Goal: Task Accomplishment & Management: Use online tool/utility

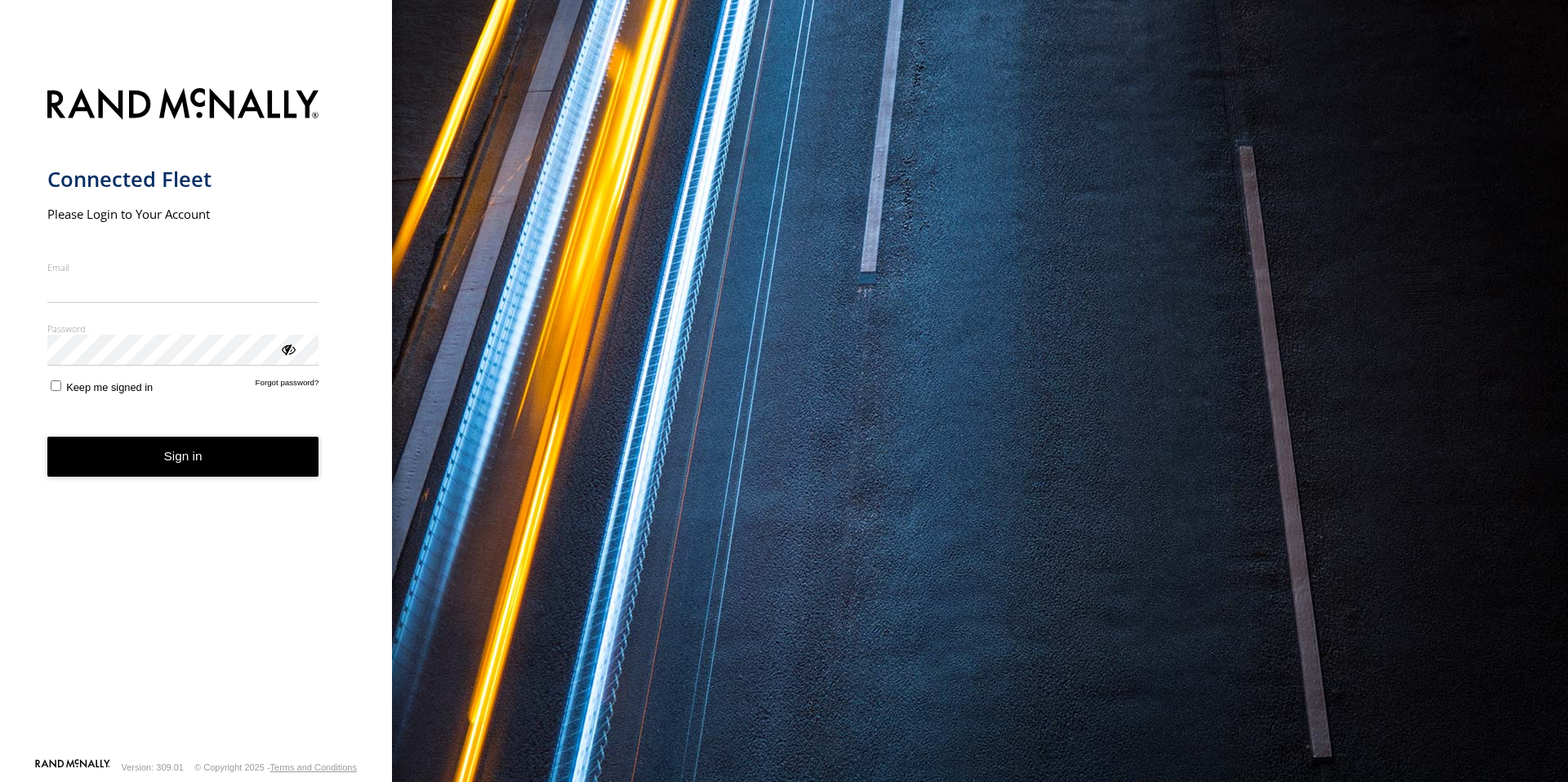
click at [241, 292] on input "Email" at bounding box center [183, 288] width 272 height 29
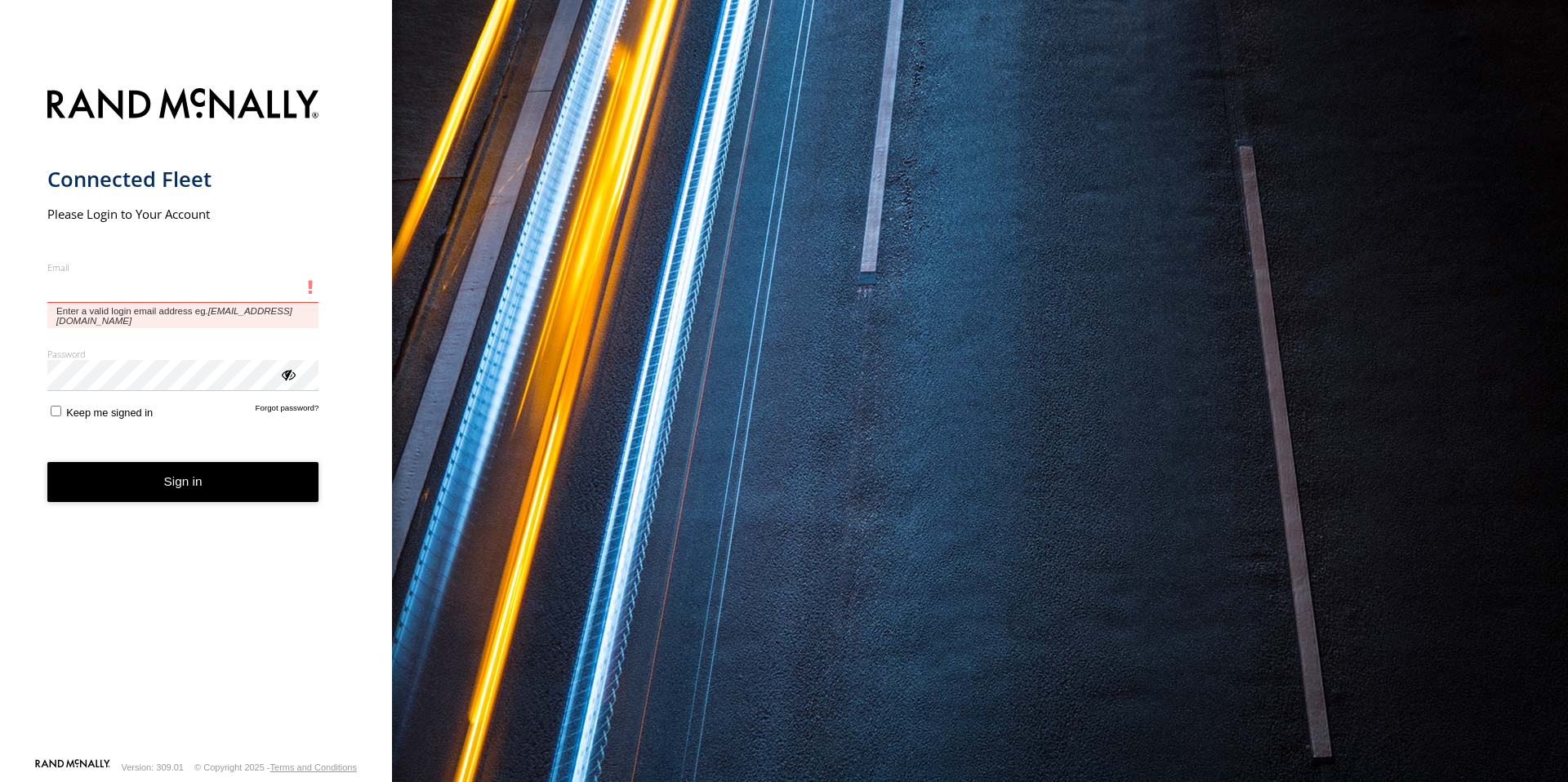
type input "**********"
click at [47, 462] on button "Sign in" at bounding box center [183, 482] width 272 height 40
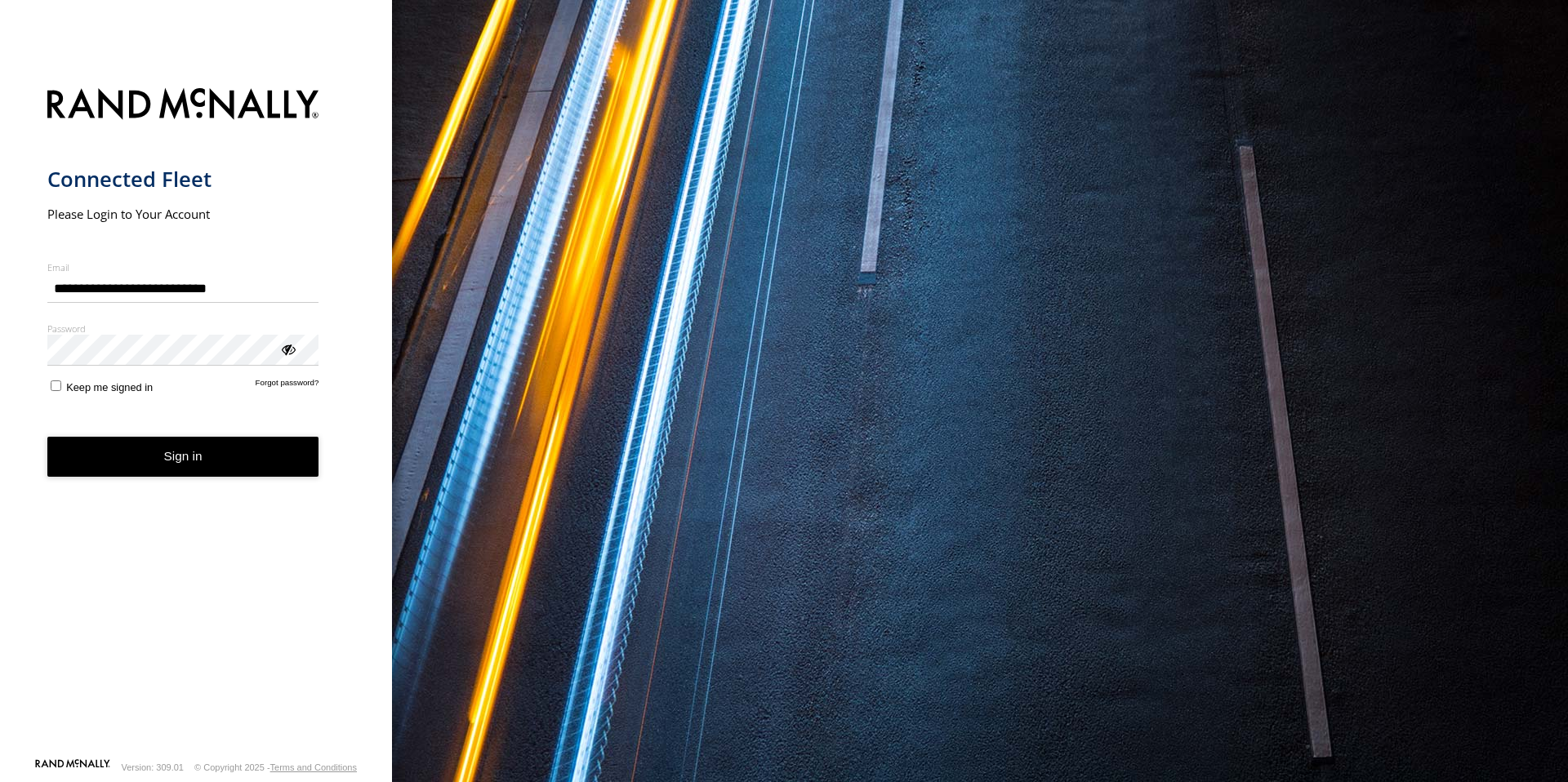
click at [187, 467] on button "Sign in" at bounding box center [183, 457] width 272 height 40
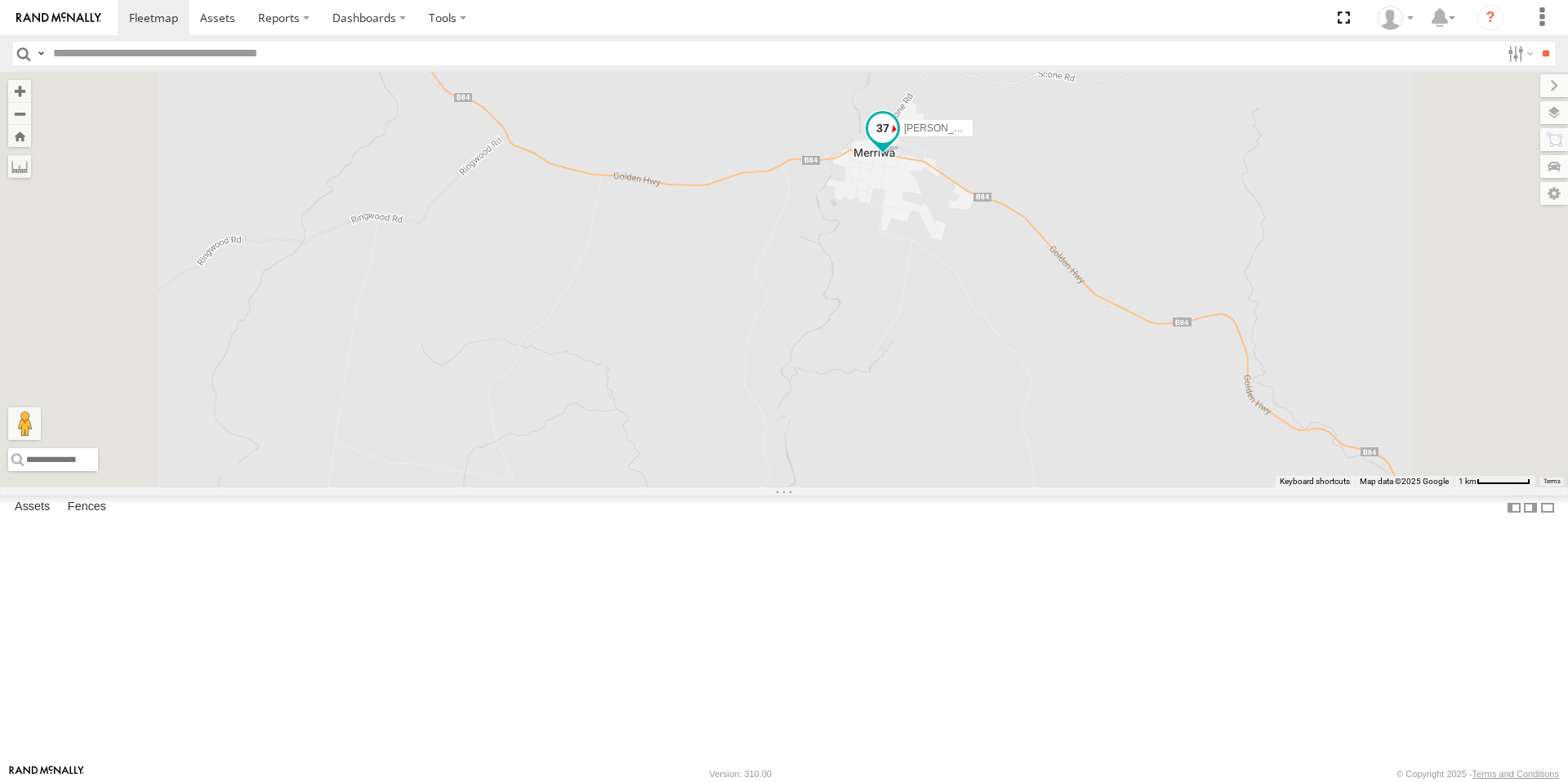
click at [897, 143] on span at bounding box center [882, 128] width 29 height 29
click at [905, 135] on label at bounding box center [889, 130] width 32 height 12
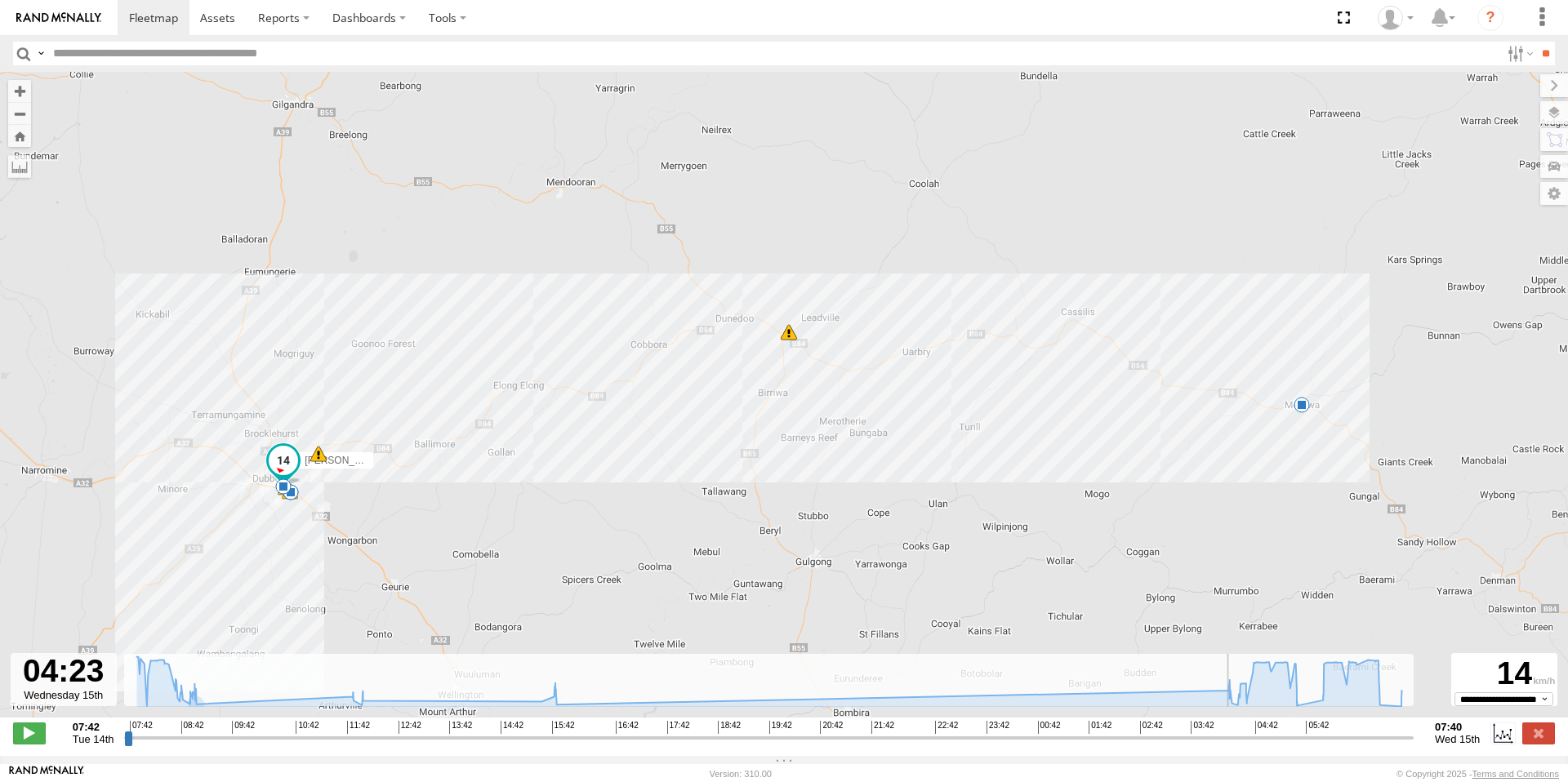
drag, startPoint x: 146, startPoint y: 753, endPoint x: 1177, endPoint y: 723, distance: 1031.4
click at [1233, 736] on div "Created with Highcharts 6.0.7 [DOMAIN_NAME] 07:42 08:42 09:42 10:42 11:42 12:42…" at bounding box center [769, 732] width 1290 height 24
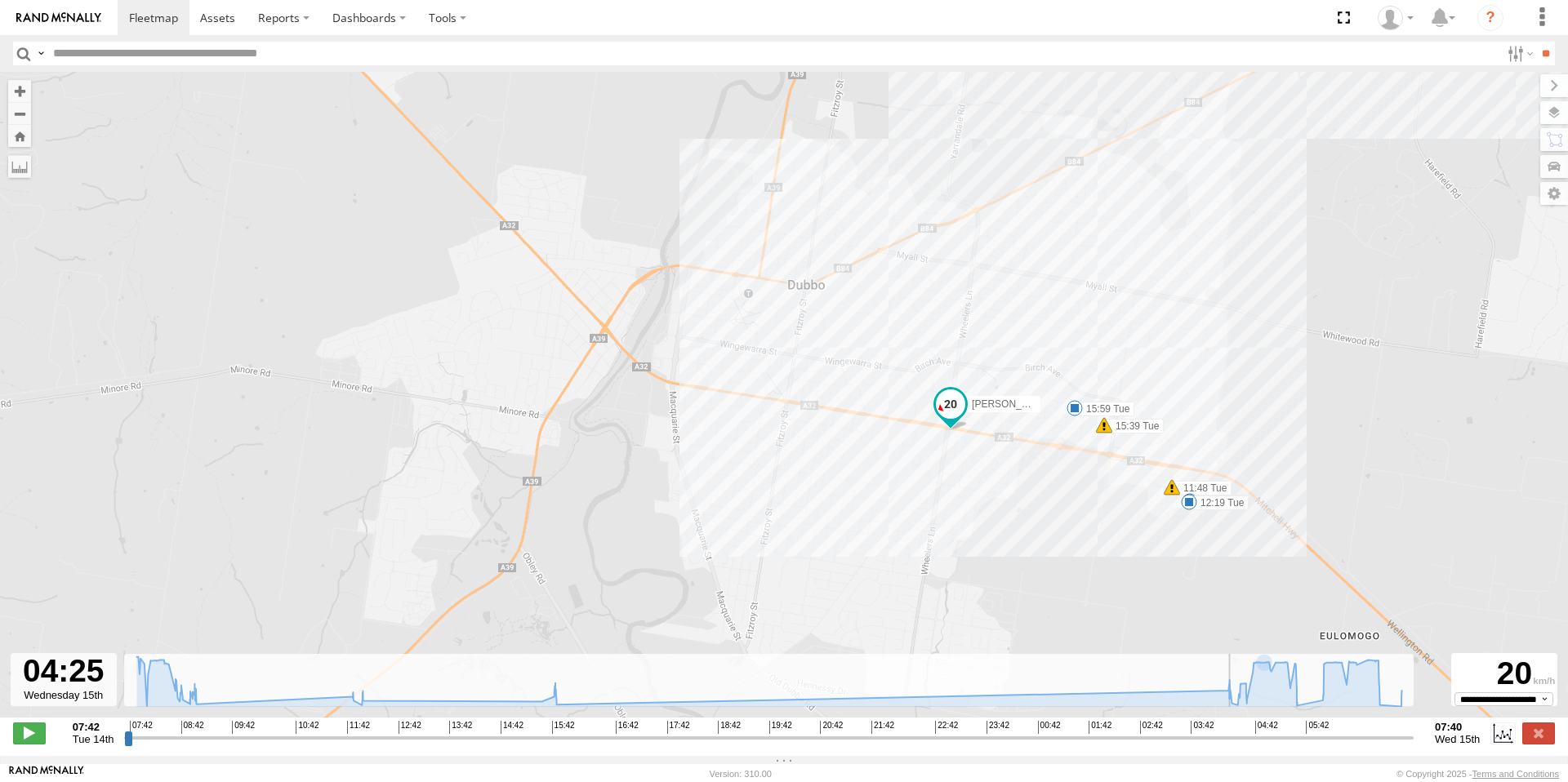
click at [1234, 741] on input "range" at bounding box center [769, 737] width 1290 height 15
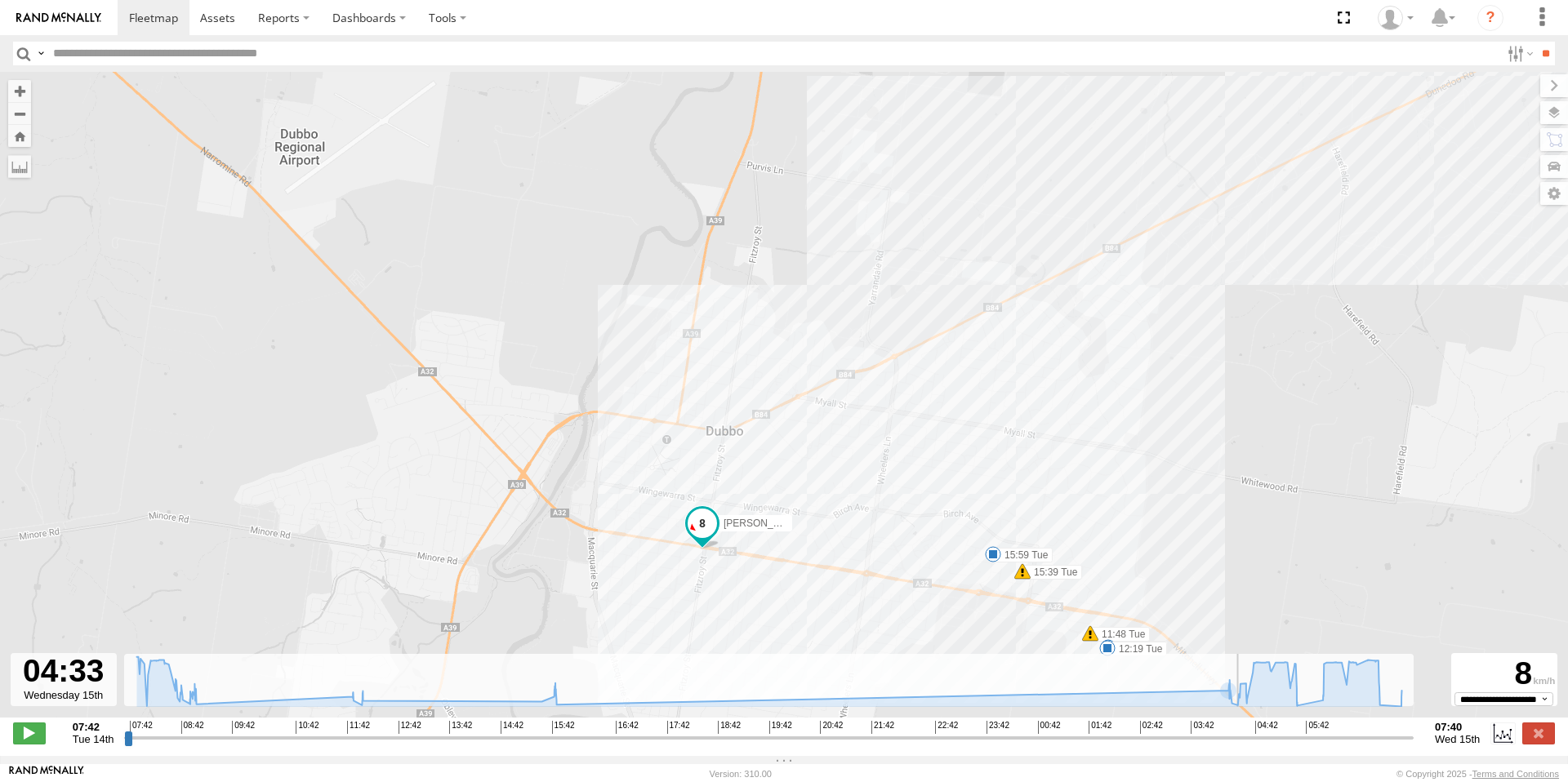
type input "**********"
drag, startPoint x: 1234, startPoint y: 748, endPoint x: 1120, endPoint y: 728, distance: 115.7
click at [1241, 741] on input "range" at bounding box center [769, 737] width 1290 height 15
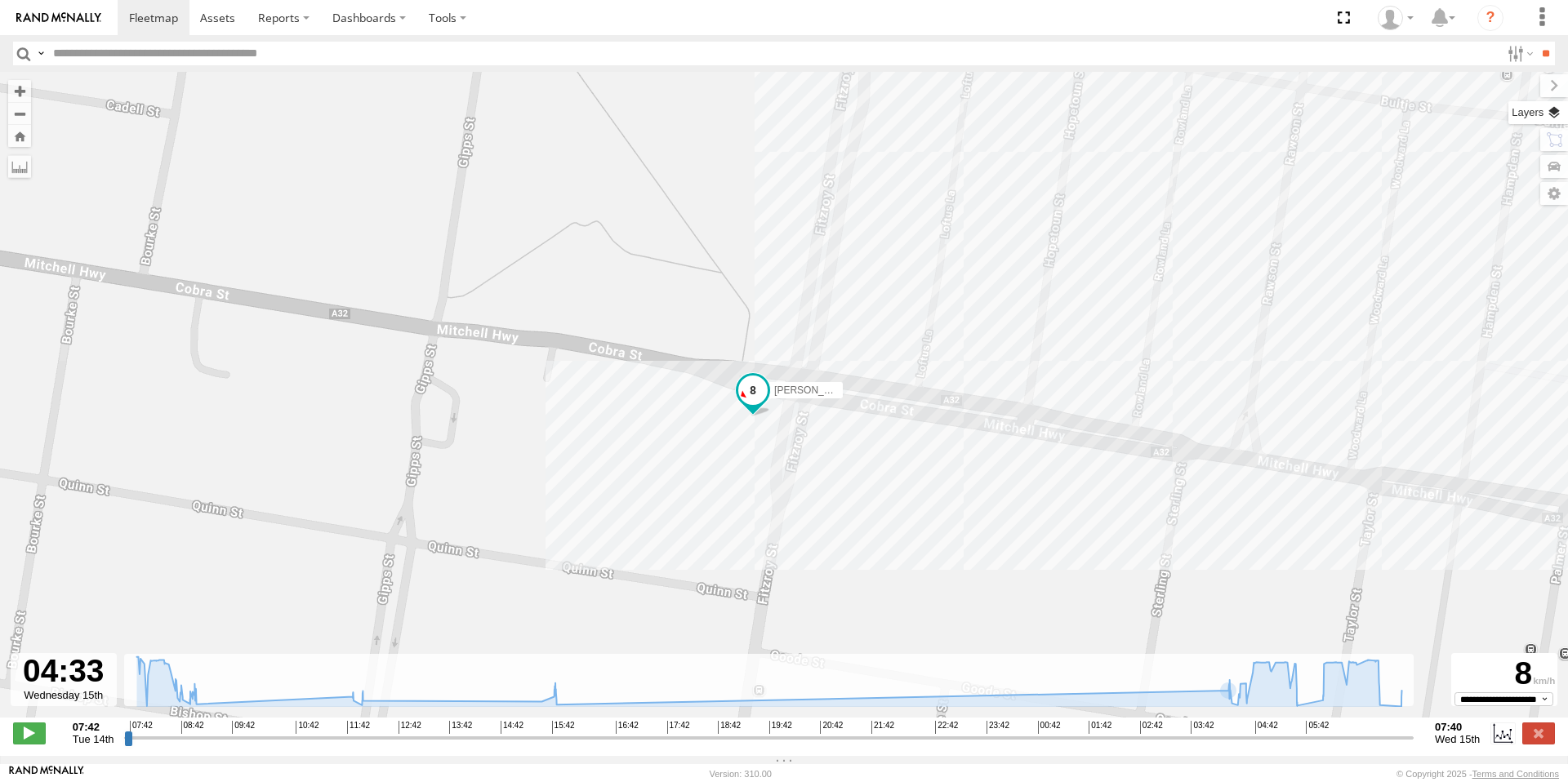
click at [1555, 116] on label at bounding box center [1538, 113] width 60 height 23
click at [0, 0] on label at bounding box center [0, 0] width 0 height 0
click at [0, 0] on span "Terrain" at bounding box center [0, 0] width 0 height 0
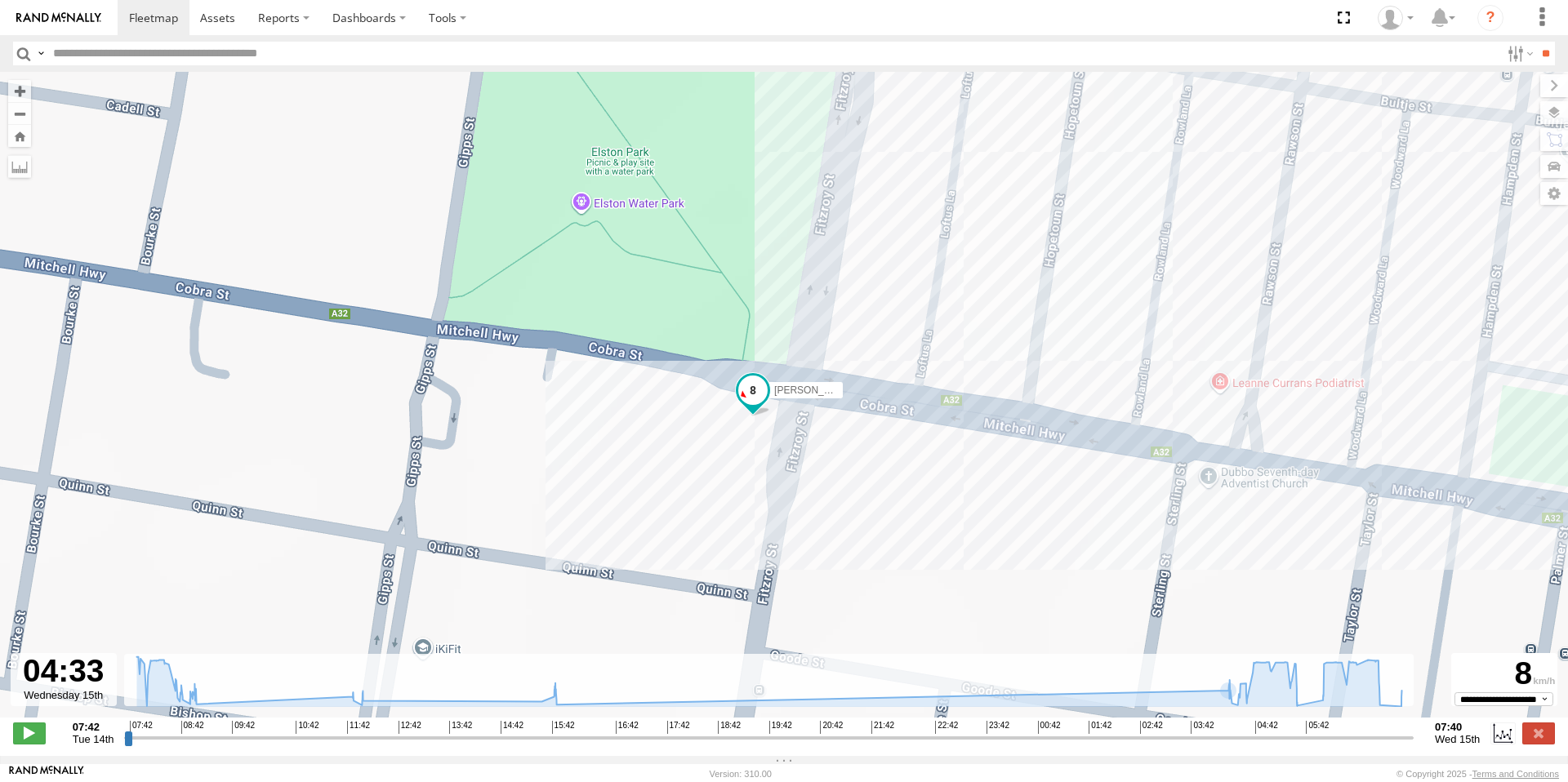
drag, startPoint x: 1391, startPoint y: 131, endPoint x: 1392, endPoint y: 139, distance: 8.1
click at [0, 0] on span "Terrain" at bounding box center [0, 0] width 0 height 0
click at [0, 0] on span "Satellite" at bounding box center [0, 0] width 0 height 0
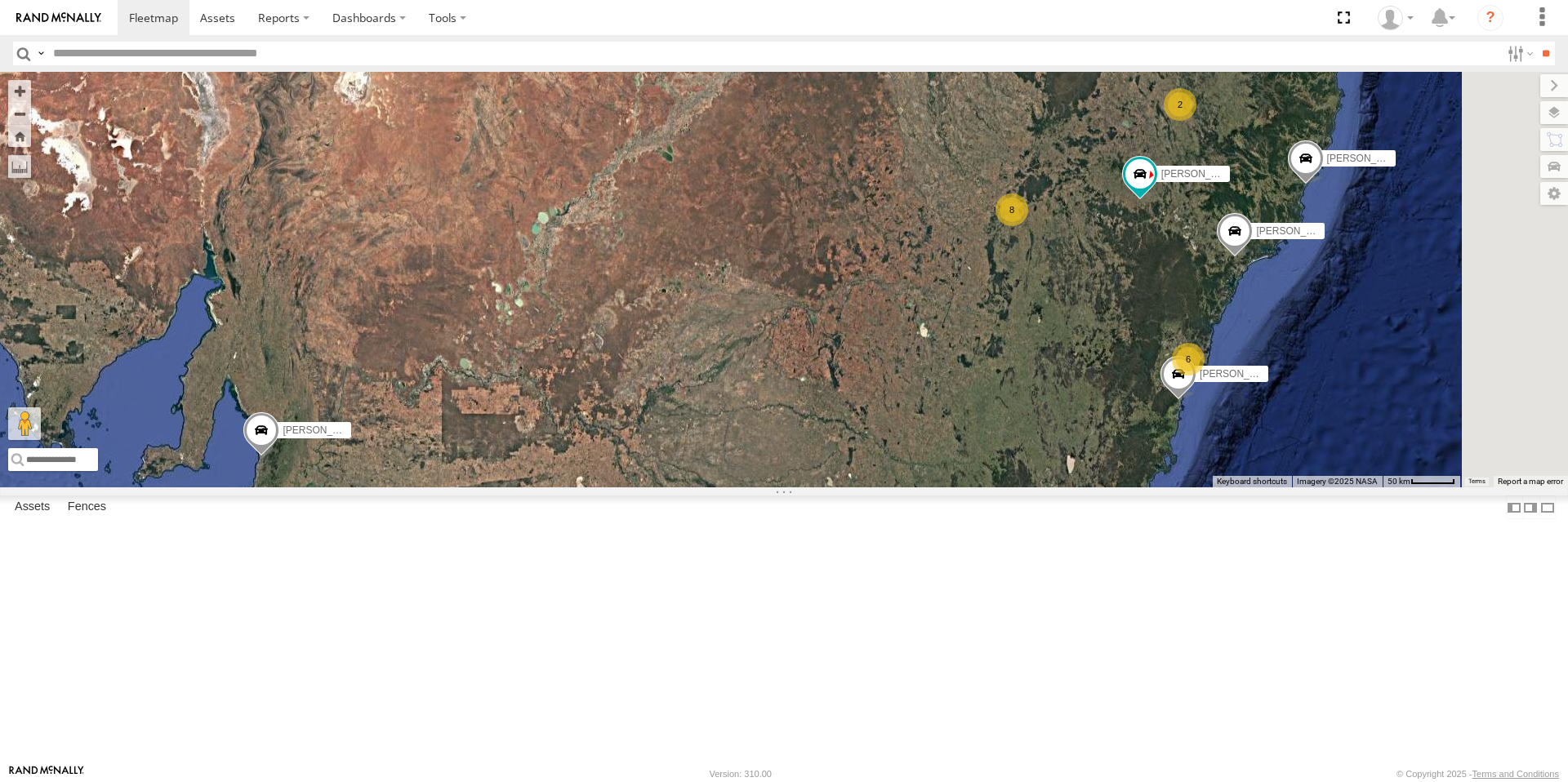
drag, startPoint x: 1205, startPoint y: 352, endPoint x: 1216, endPoint y: 355, distance: 11.4
click at [1029, 226] on div "8" at bounding box center [1012, 209] width 33 height 33
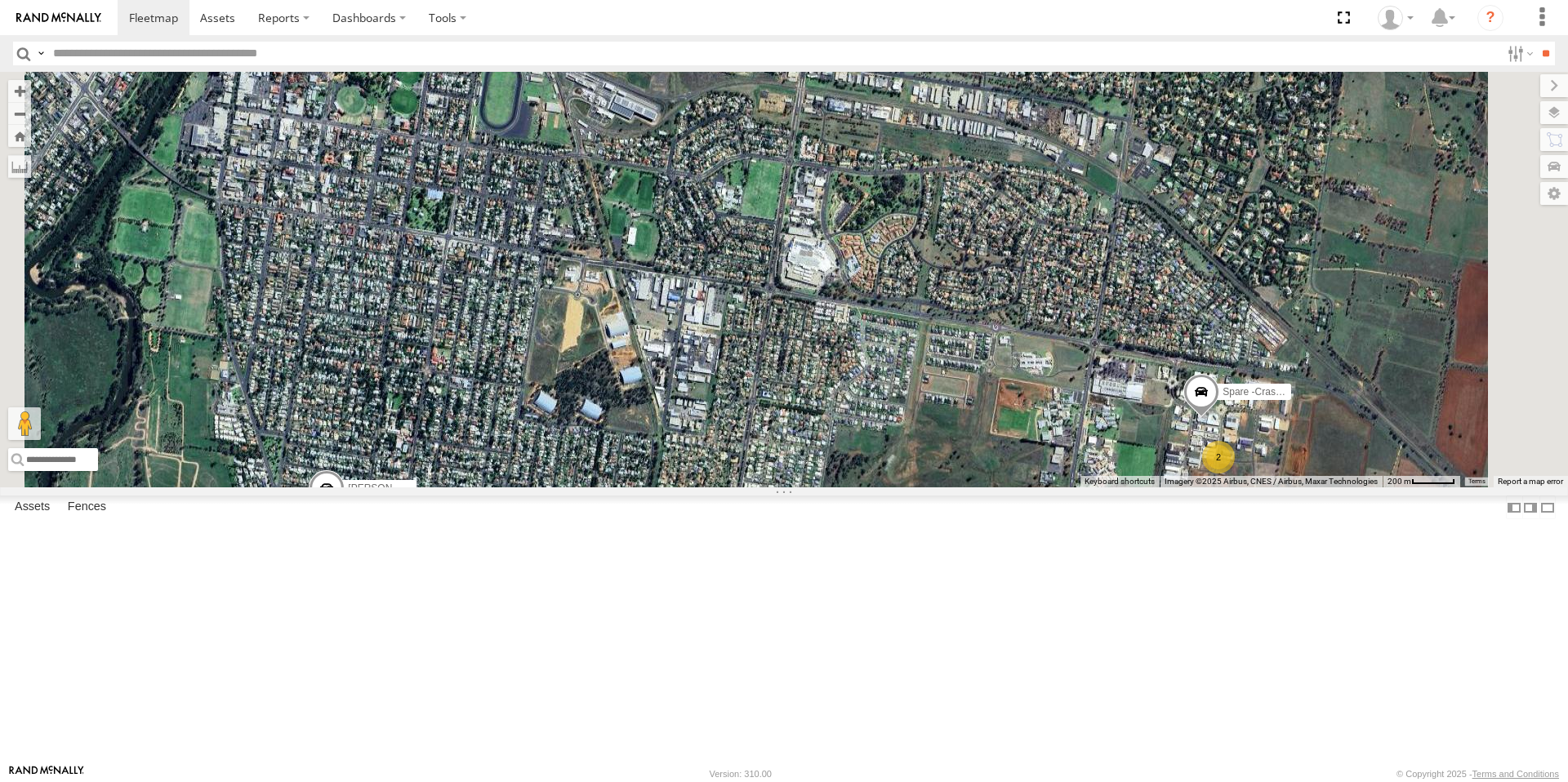
click at [345, 513] on span at bounding box center [326, 491] width 36 height 44
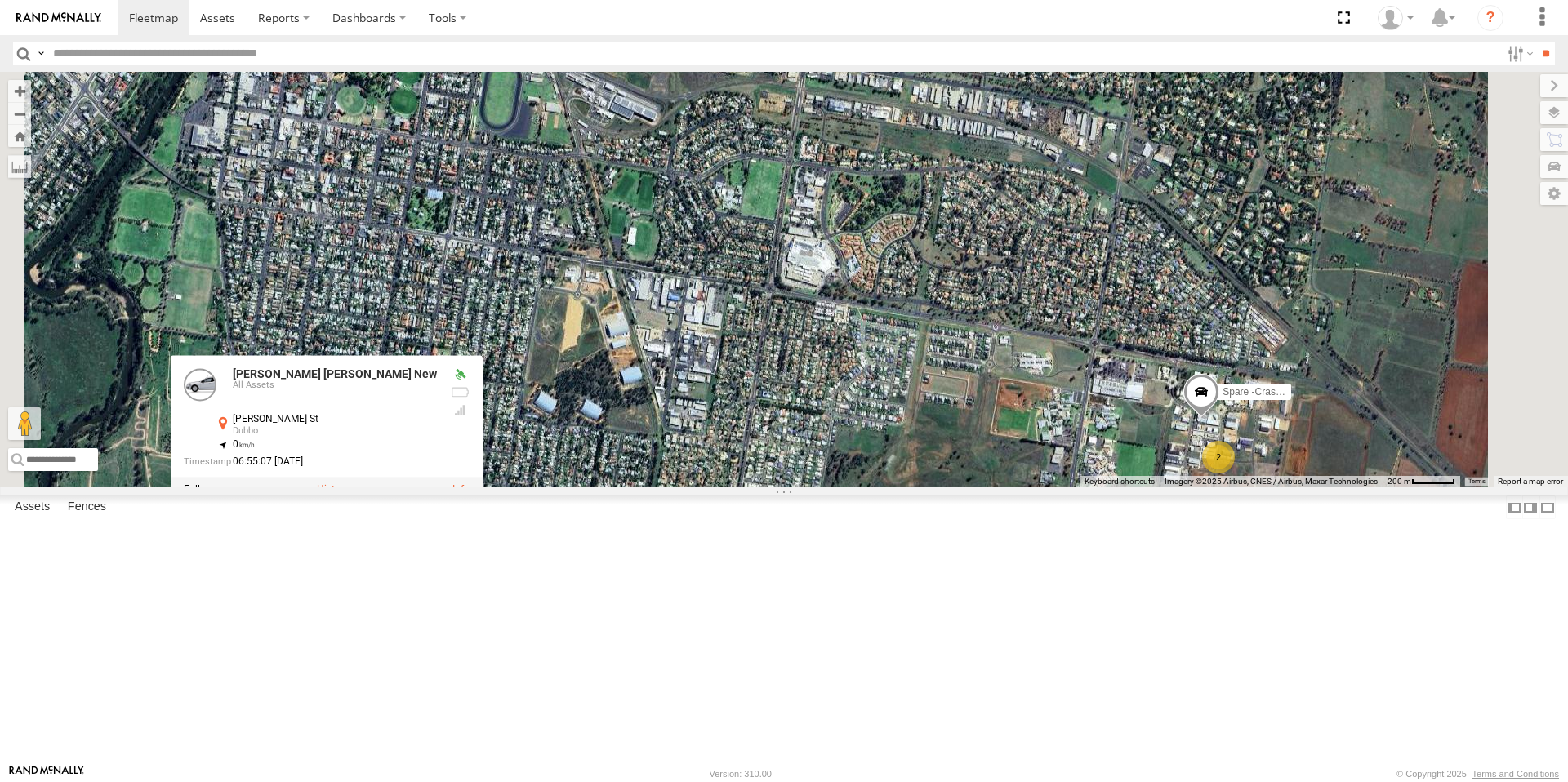
click at [349, 495] on label at bounding box center [333, 489] width 32 height 12
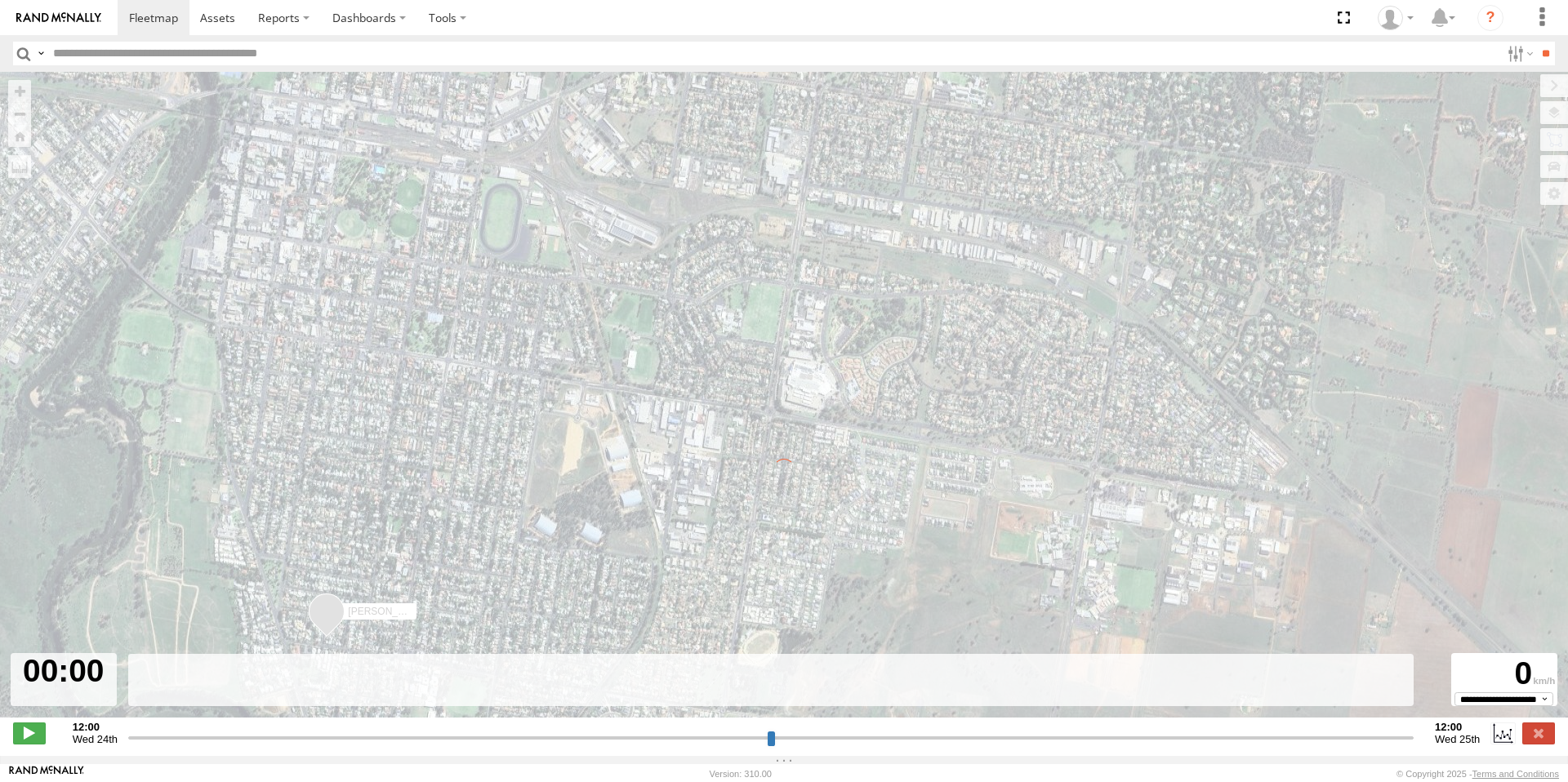
type input "**********"
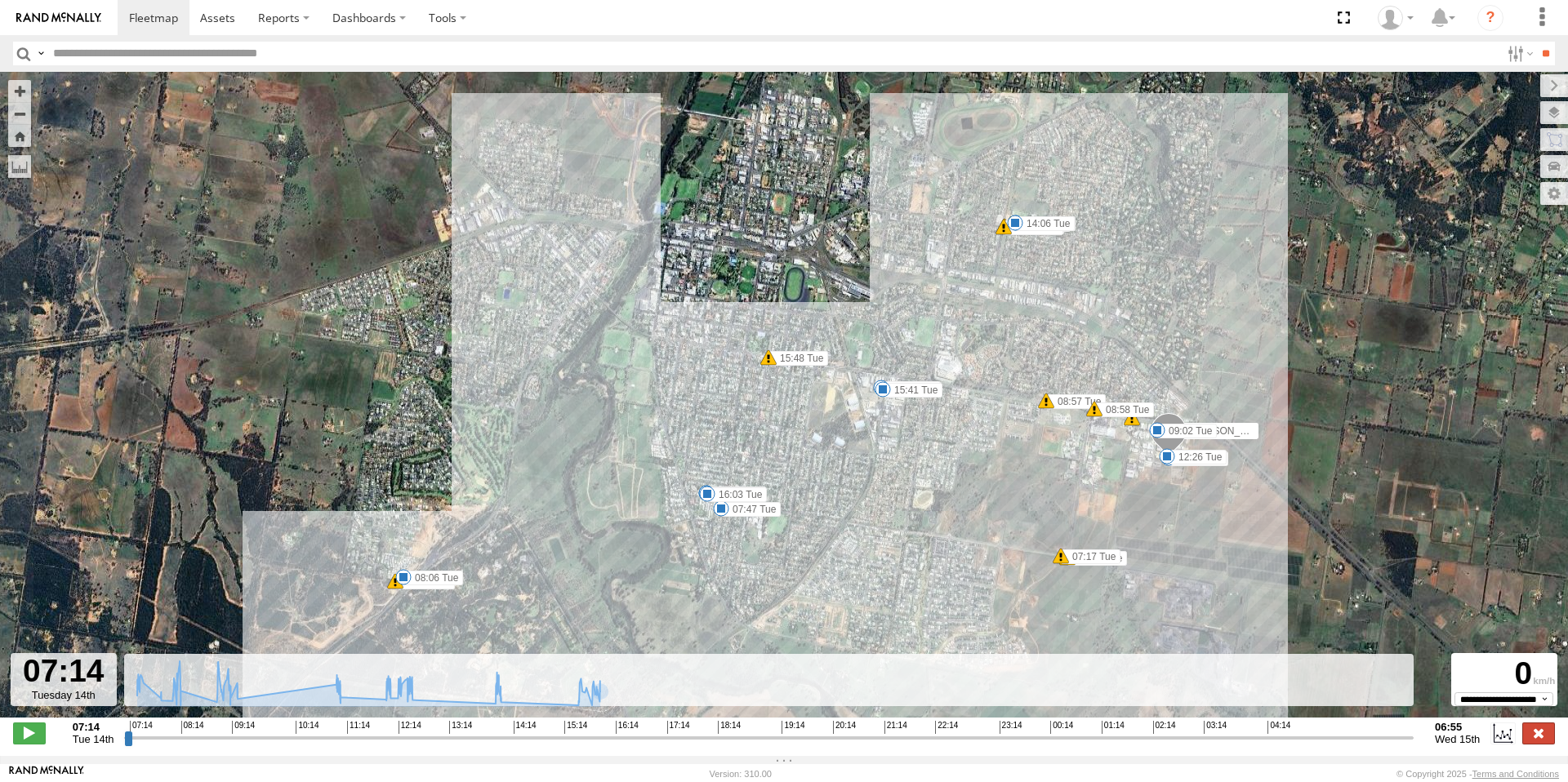
click at [1539, 743] on label at bounding box center [1539, 732] width 33 height 21
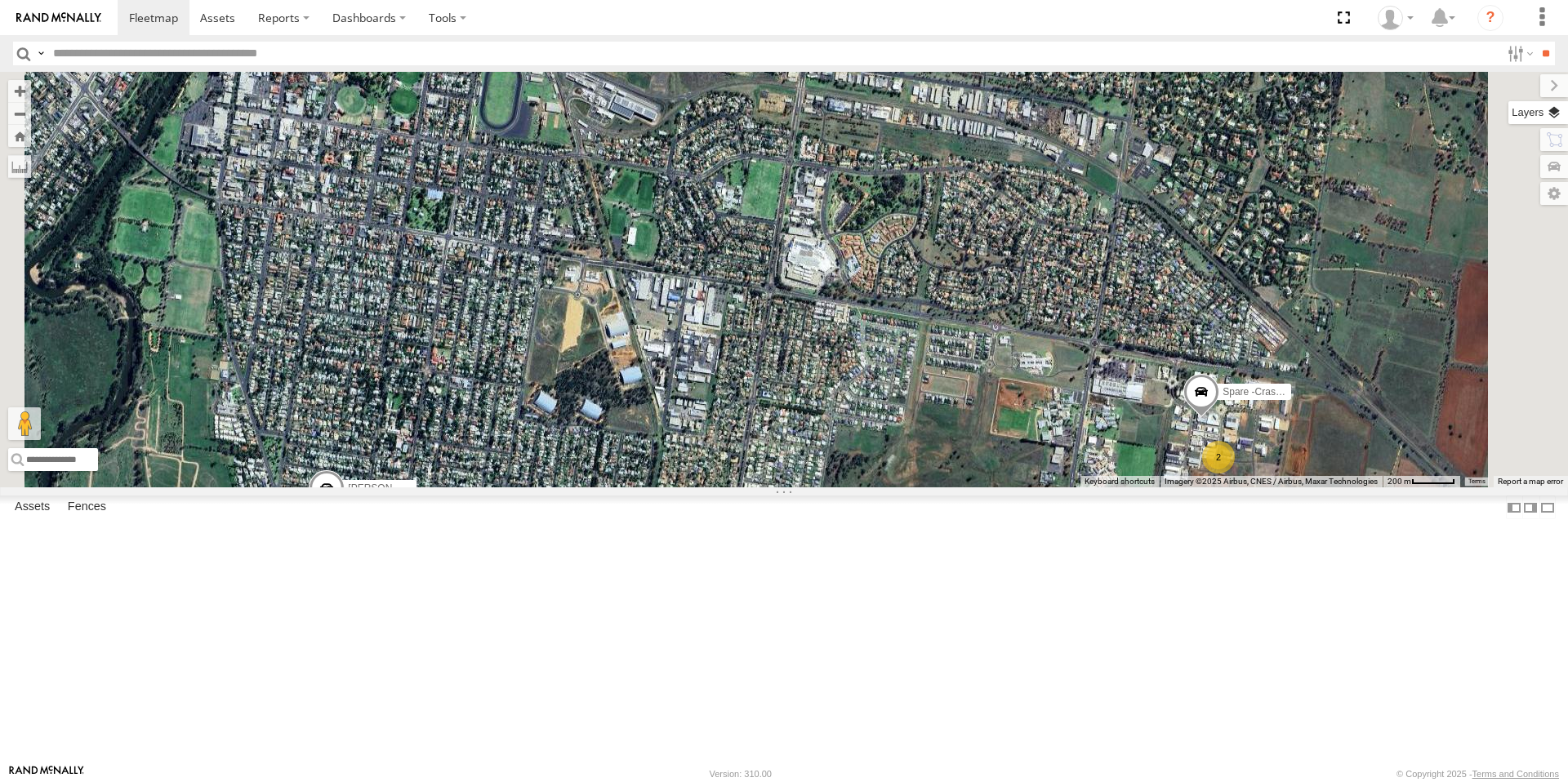
click at [1552, 114] on label at bounding box center [1538, 113] width 60 height 23
click at [0, 0] on span "Basemaps" at bounding box center [0, 0] width 0 height 0
click at [0, 0] on span "Satellite" at bounding box center [0, 0] width 0 height 0
click at [0, 0] on span "Roadmap" at bounding box center [0, 0] width 0 height 0
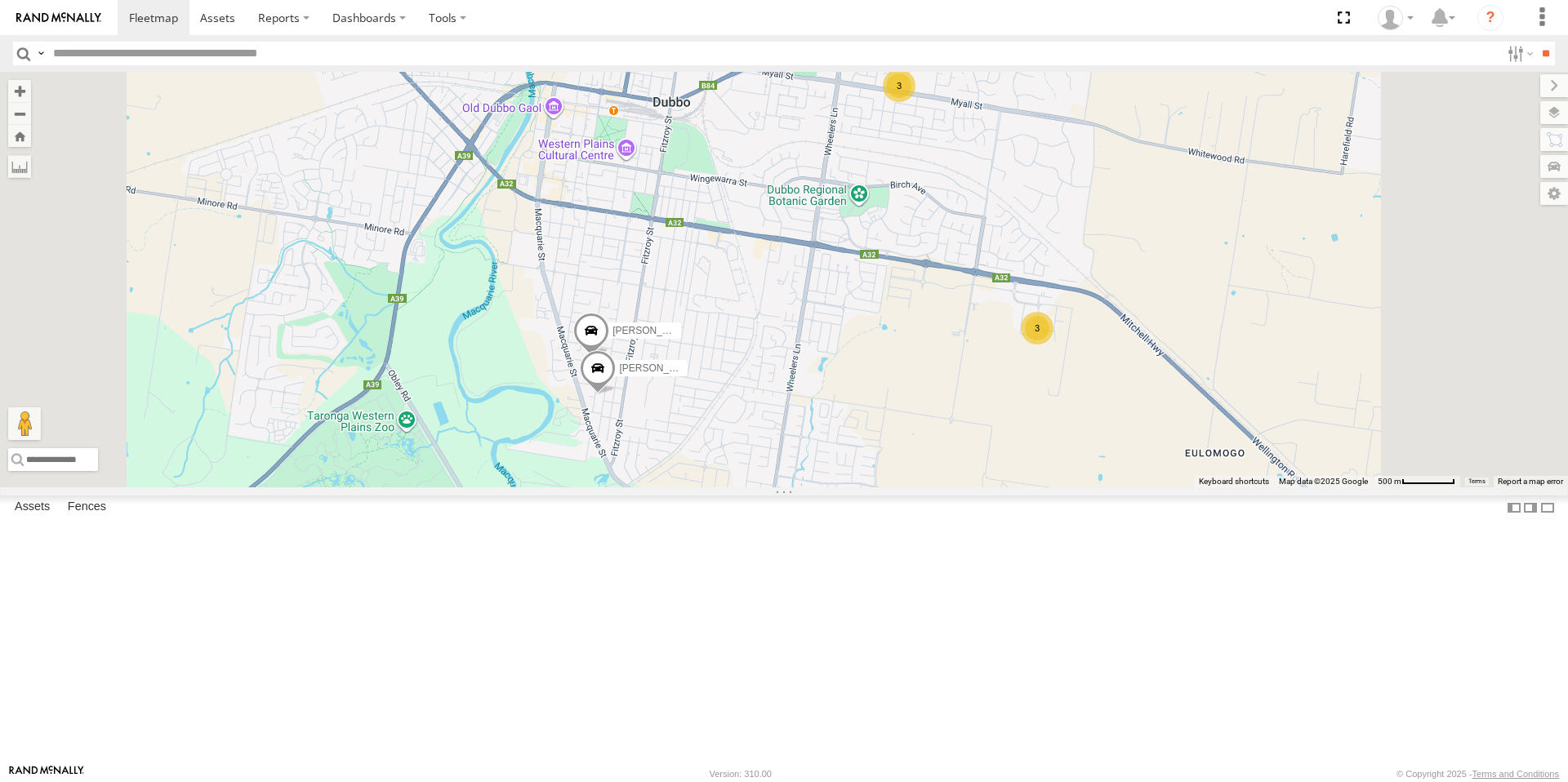
click at [1054, 344] on div "3" at bounding box center [1037, 328] width 33 height 33
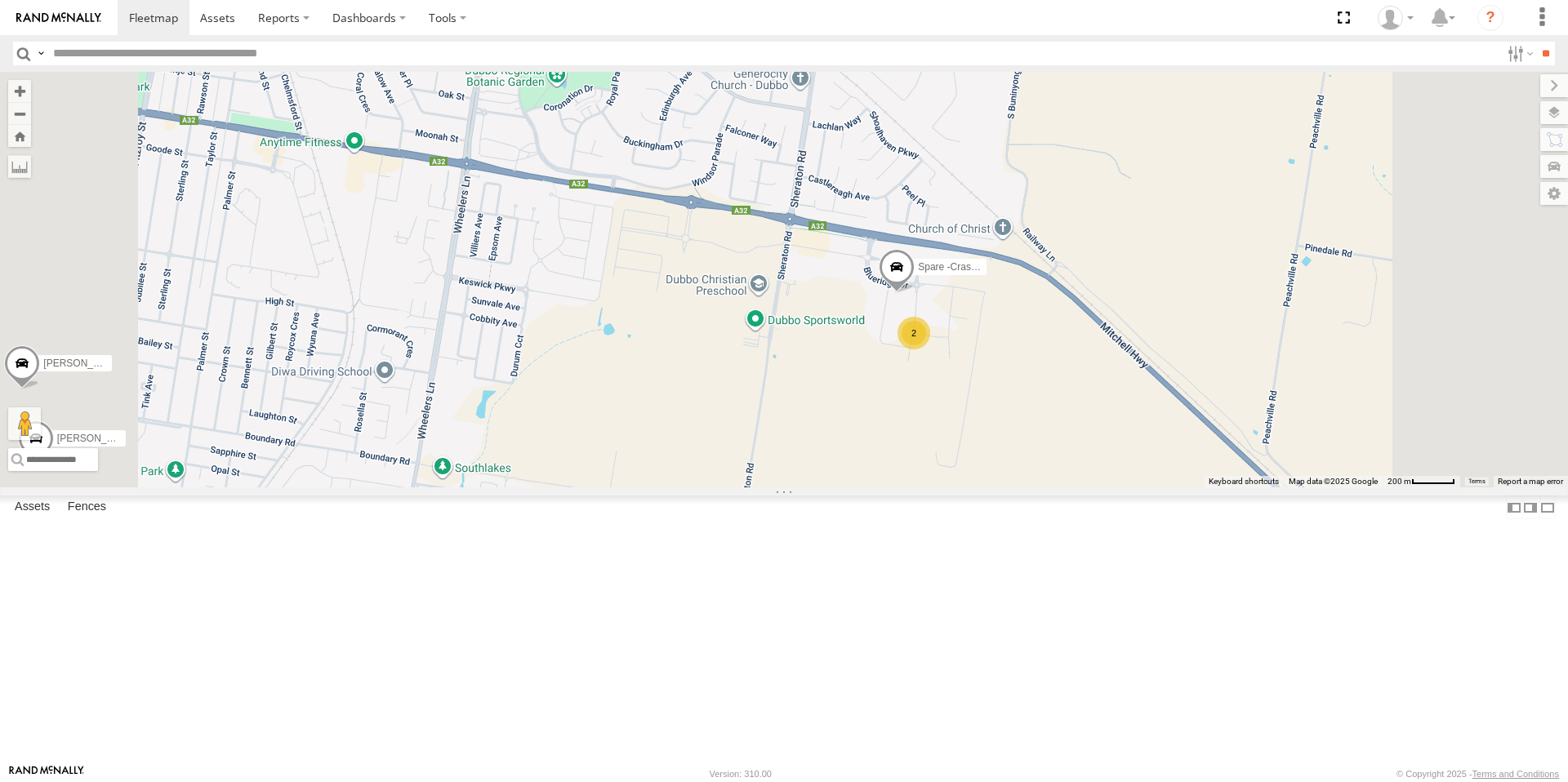
drag, startPoint x: 1061, startPoint y: 226, endPoint x: 1063, endPoint y: 421, distance: 195.0
click at [1063, 421] on div "Kane McDermott New Lindy Allan Spare -Crashed 2" at bounding box center [784, 280] width 1568 height 416
